Goal: Task Accomplishment & Management: Use online tool/utility

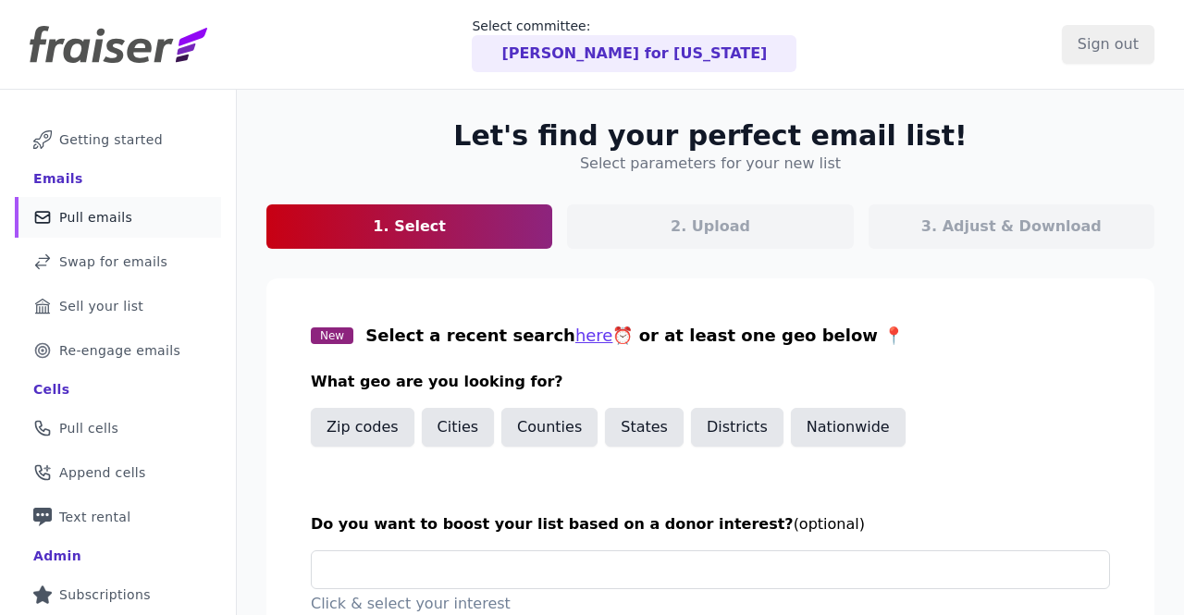
click at [586, 72] on header "Select committee: [PERSON_NAME] for [US_STATE] Sign out" at bounding box center [592, 45] width 1184 height 90
click at [581, 60] on p "[PERSON_NAME] for [US_STATE]" at bounding box center [633, 54] width 265 height 22
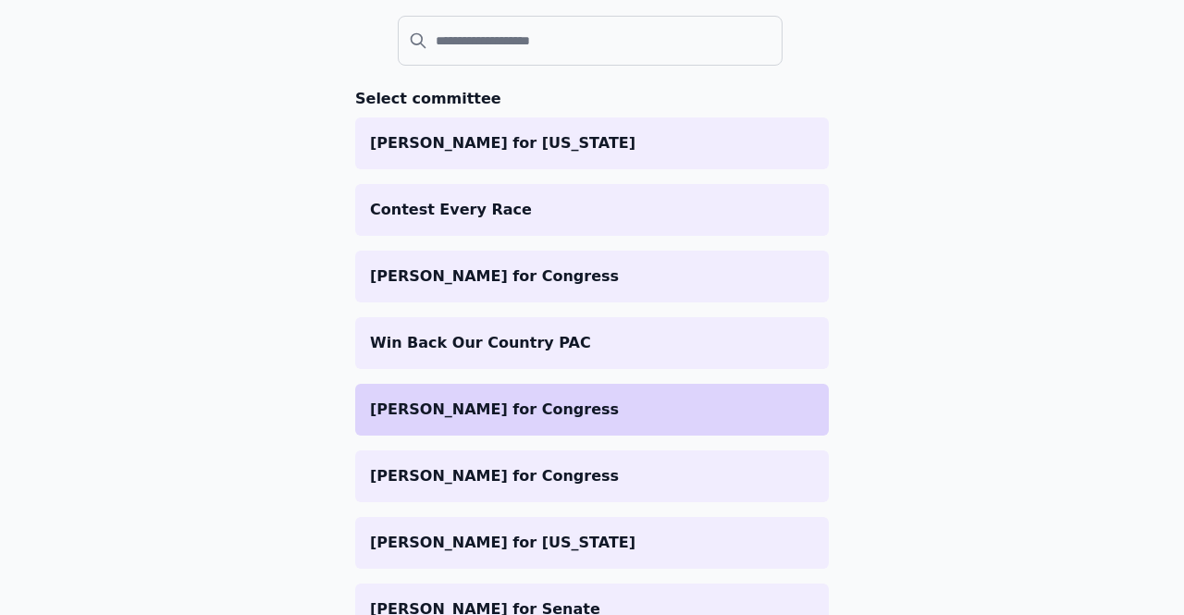
scroll to position [202, 0]
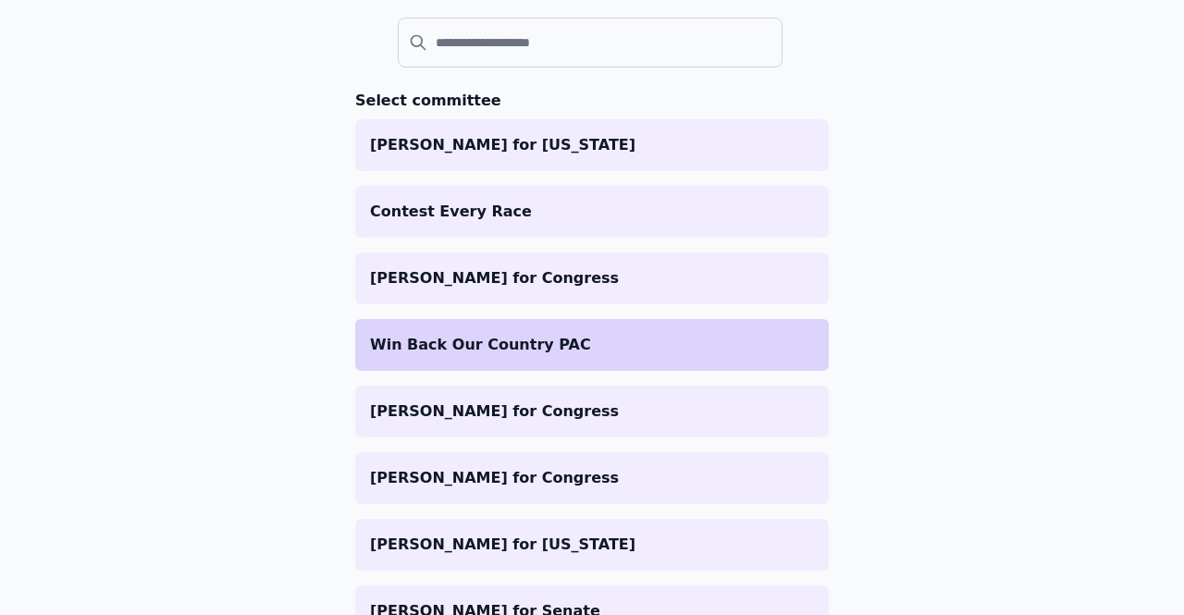
click at [507, 342] on p "Win Back Our Country PAC" at bounding box center [592, 345] width 444 height 22
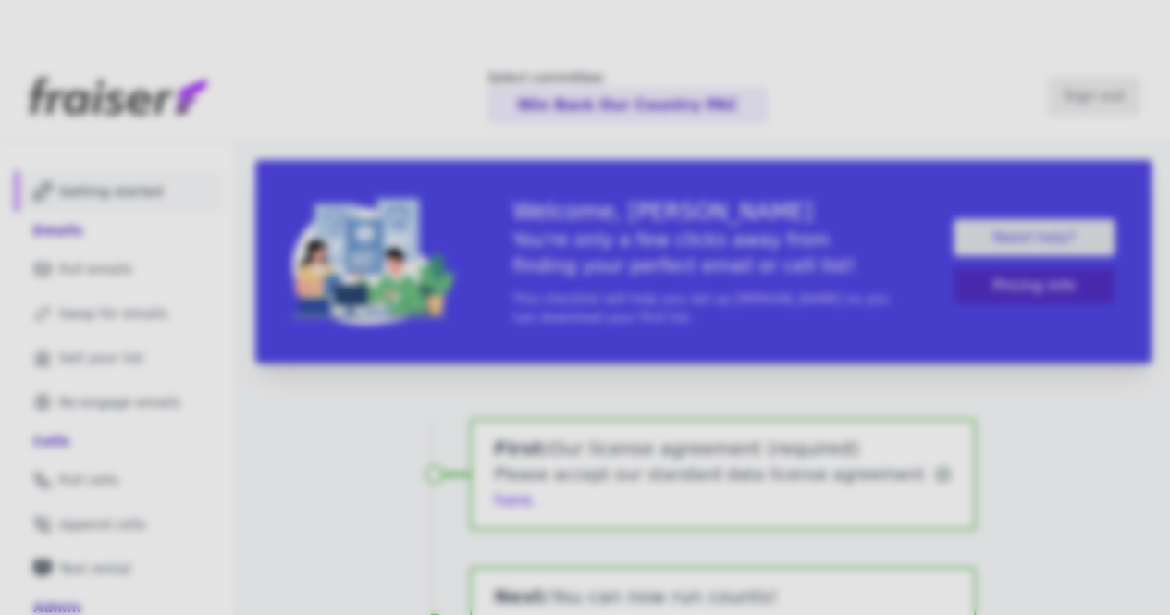
click at [115, 469] on div at bounding box center [585, 307] width 1170 height 615
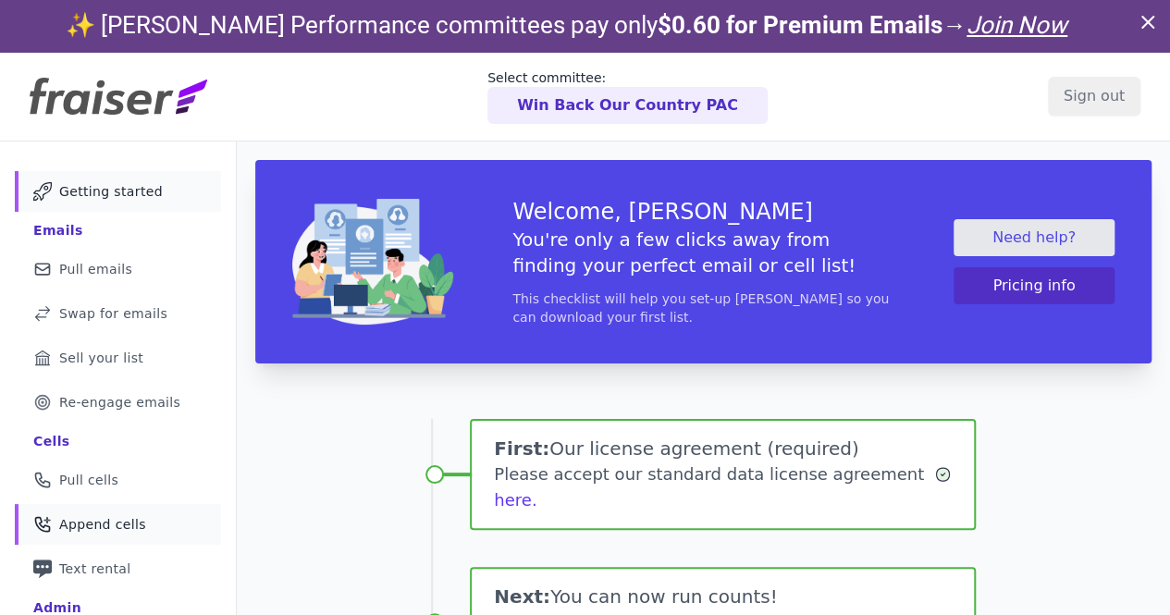
click at [114, 536] on link "Phone Icon with a plus sign Outline of a phone with a plus sign Append cells" at bounding box center [118, 524] width 206 height 41
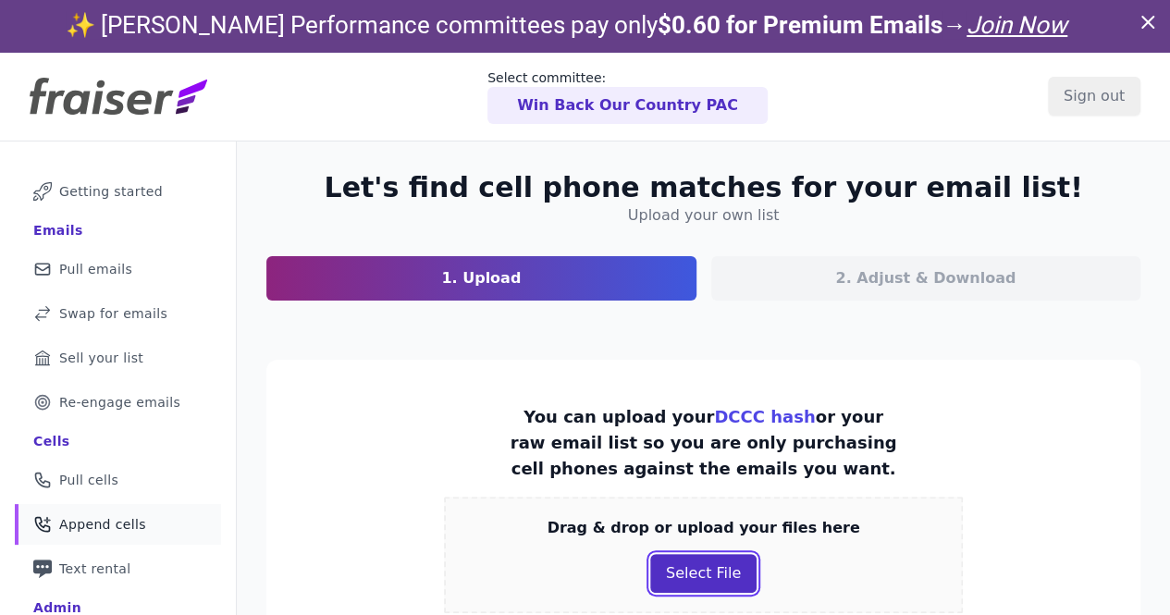
click at [675, 566] on button "Select File" at bounding box center [703, 573] width 106 height 39
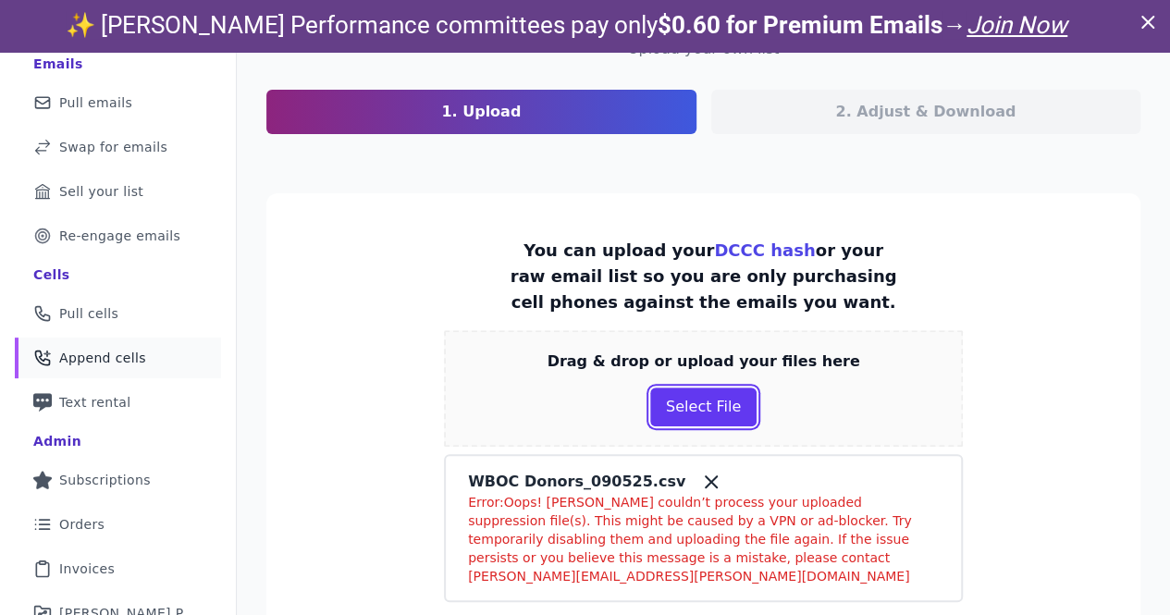
scroll to position [270, 0]
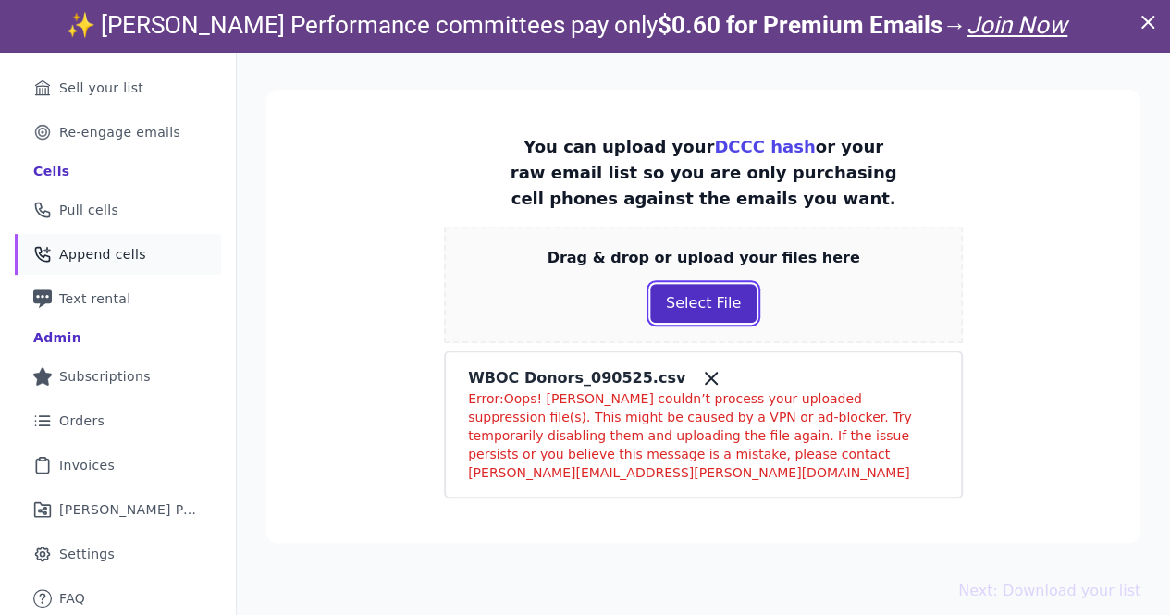
click at [684, 295] on button "Select File" at bounding box center [703, 303] width 106 height 39
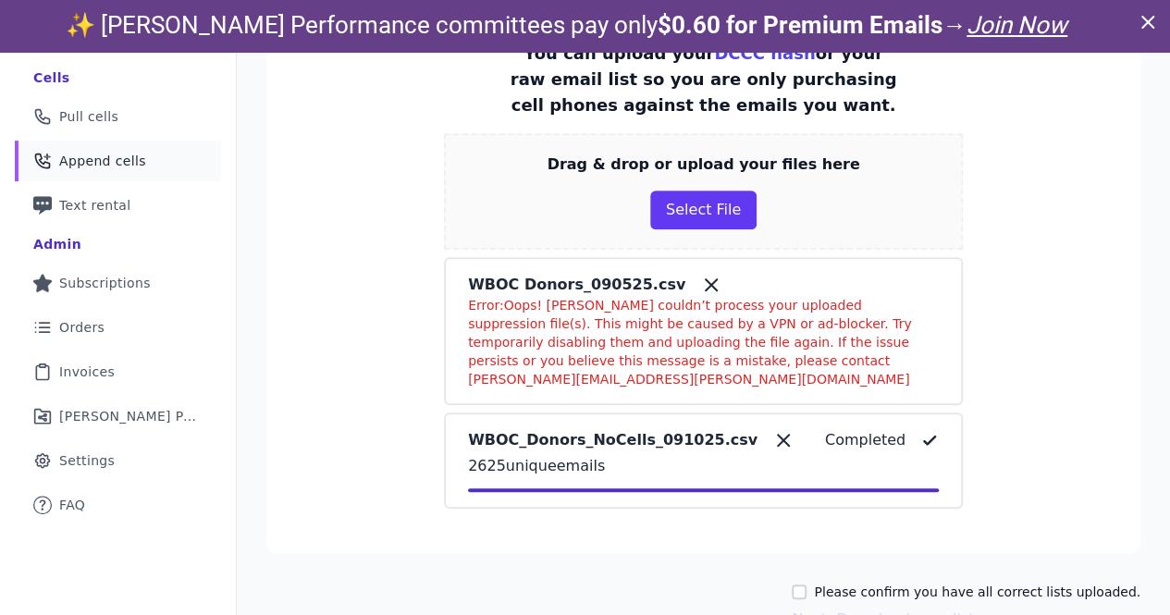
scroll to position [400, 0]
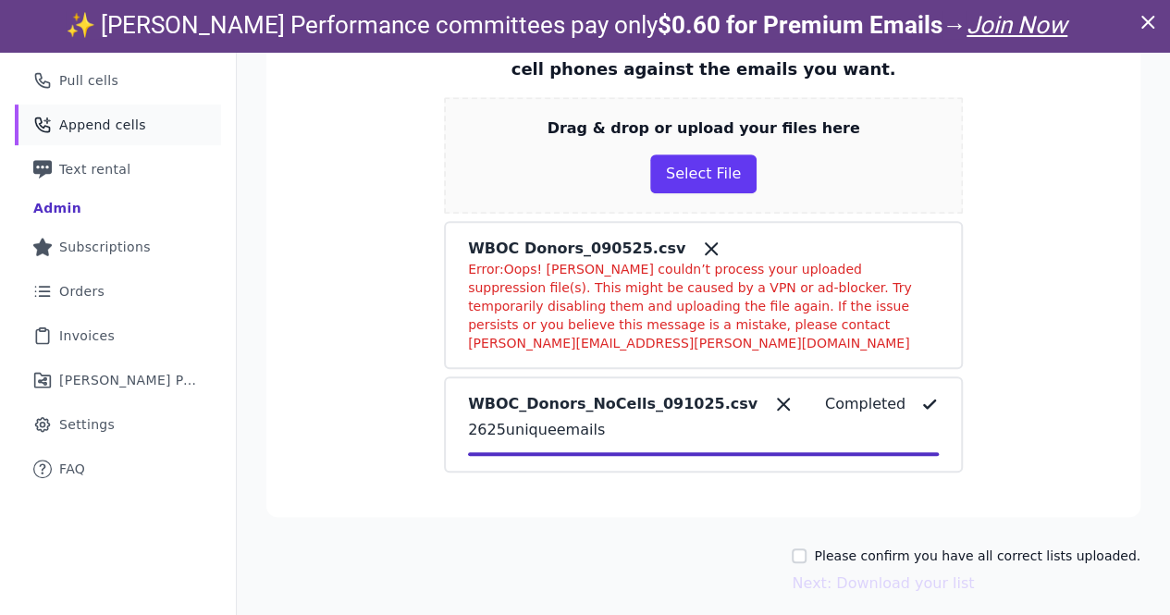
click at [925, 547] on label "Please confirm you have all correct lists uploaded." at bounding box center [977, 556] width 327 height 18
click at [807, 549] on input "Please confirm you have all correct lists uploaded." at bounding box center [799, 556] width 15 height 15
checkbox input "true"
click at [881, 573] on button "Next: Download your list" at bounding box center [883, 584] width 182 height 22
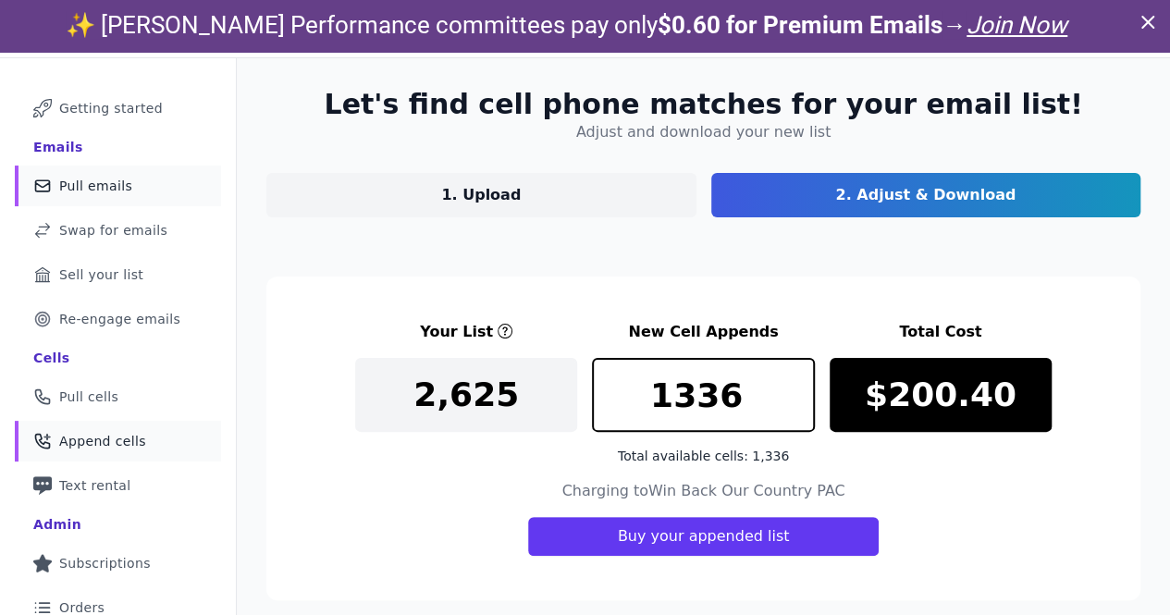
scroll to position [83, 0]
